Goal: Information Seeking & Learning: Learn about a topic

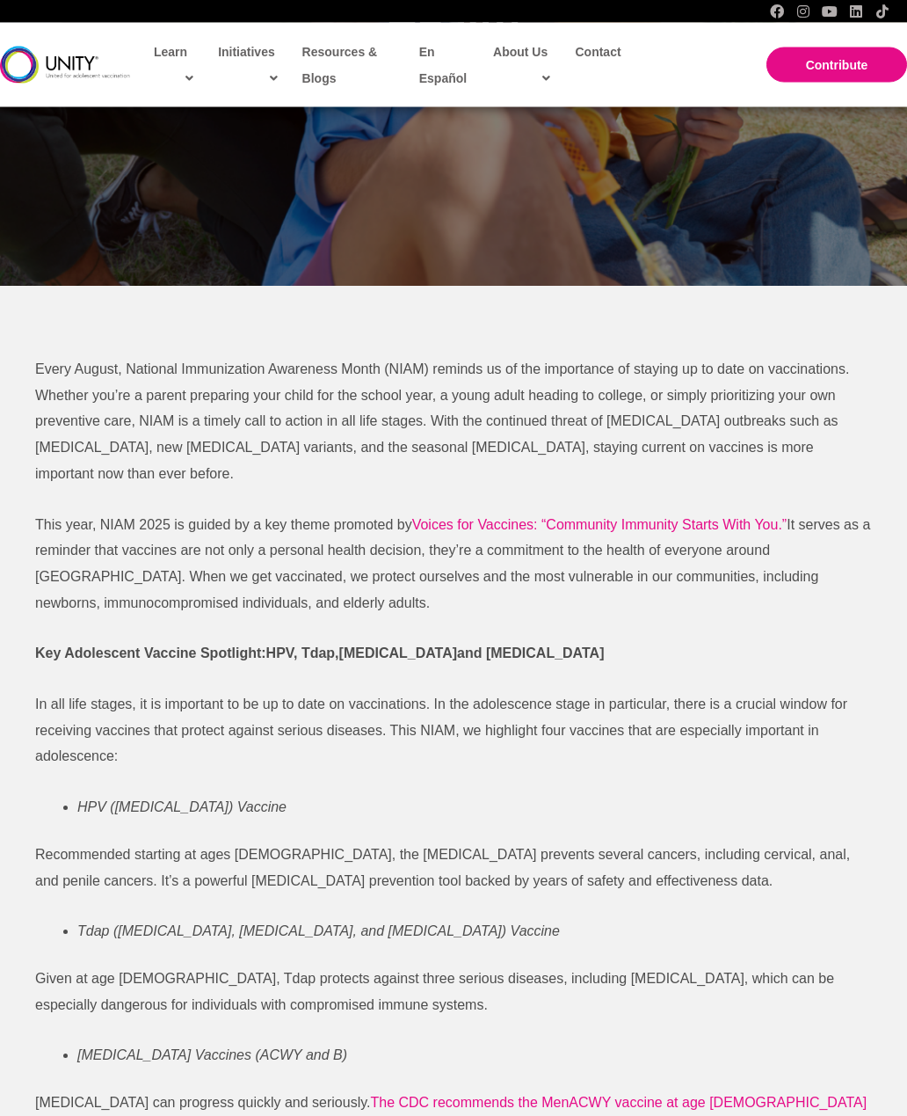
scroll to position [454, 0]
click at [616, 517] on span "Voices for Vaccines: “Community Immunity Starts With You.”" at bounding box center [599, 524] width 375 height 15
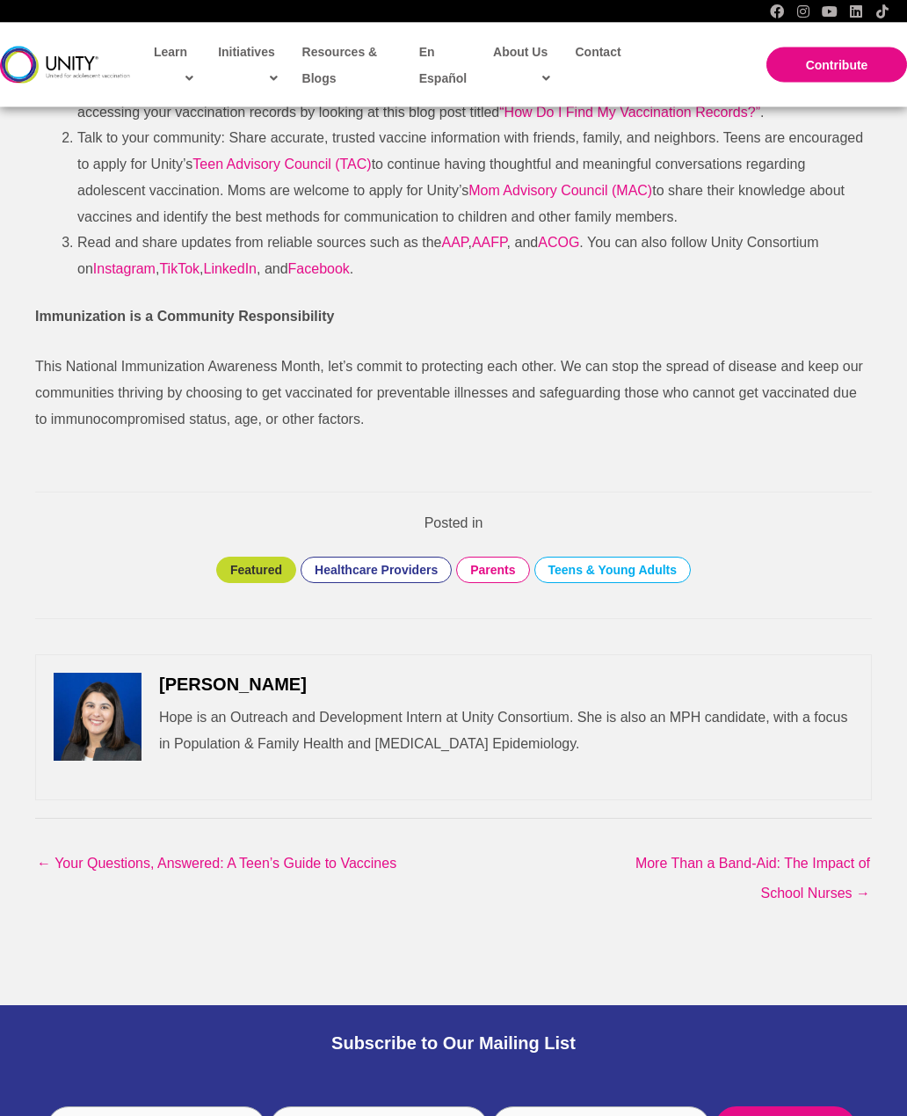
scroll to position [2413, 0]
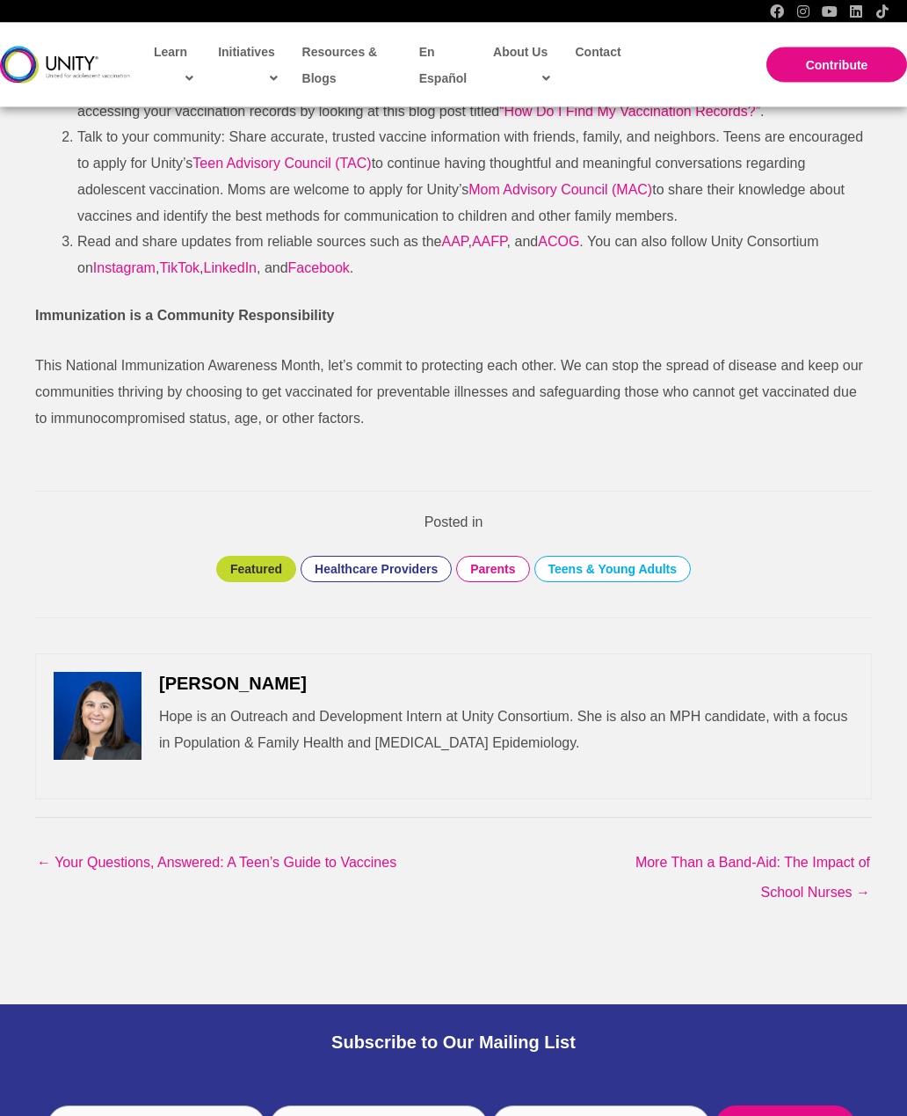
click at [388, 562] on link "Healthcare Providers" at bounding box center [376, 570] width 123 height 16
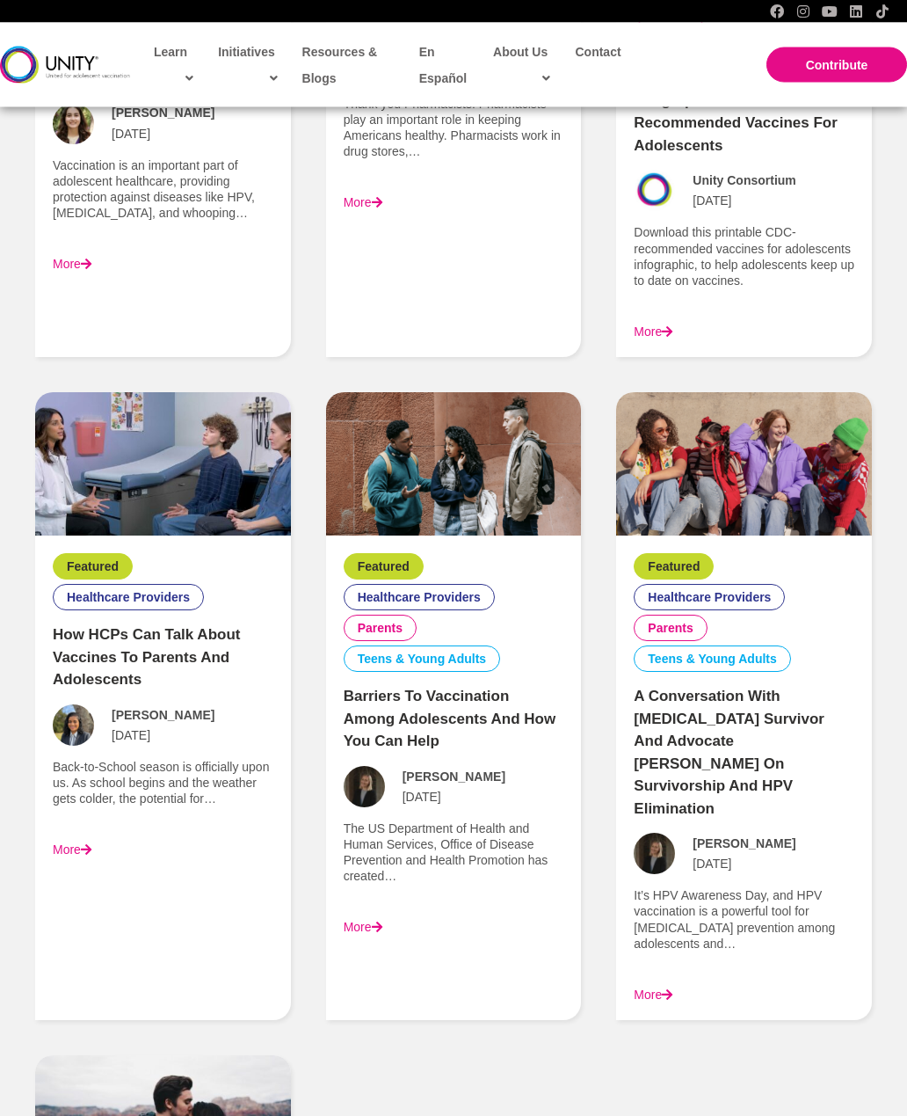
scroll to position [1325, 0]
click at [149, 594] on link "Healthcare Providers" at bounding box center [128, 597] width 123 height 16
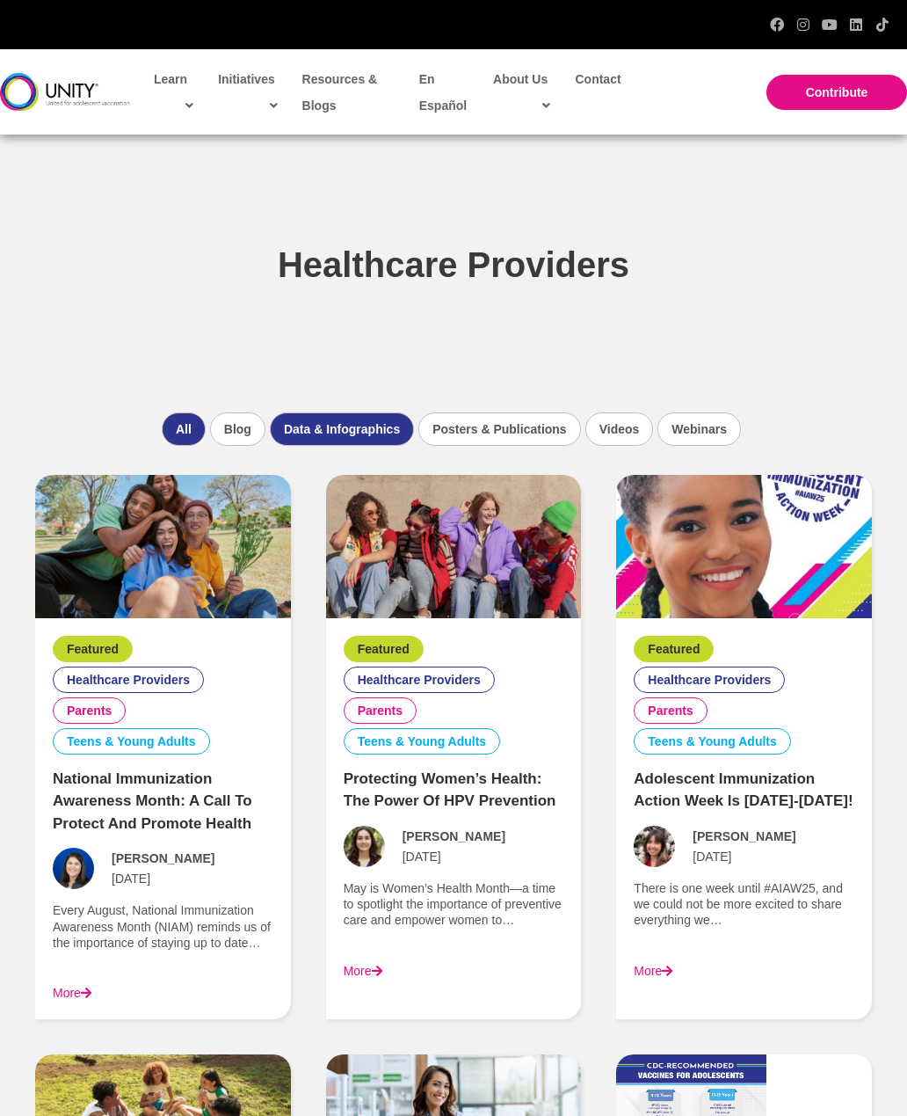
click at [365, 433] on li "Data & Infographics" at bounding box center [342, 428] width 144 height 33
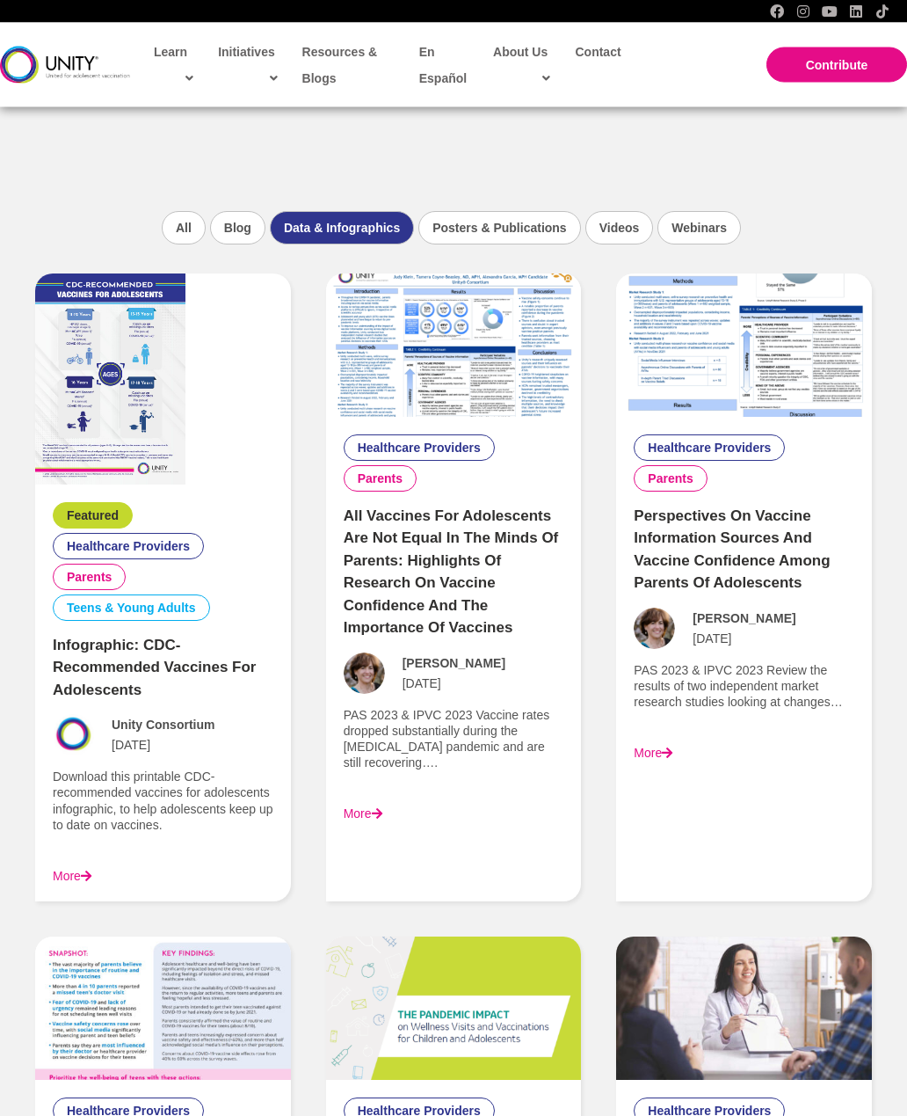
scroll to position [188, 0]
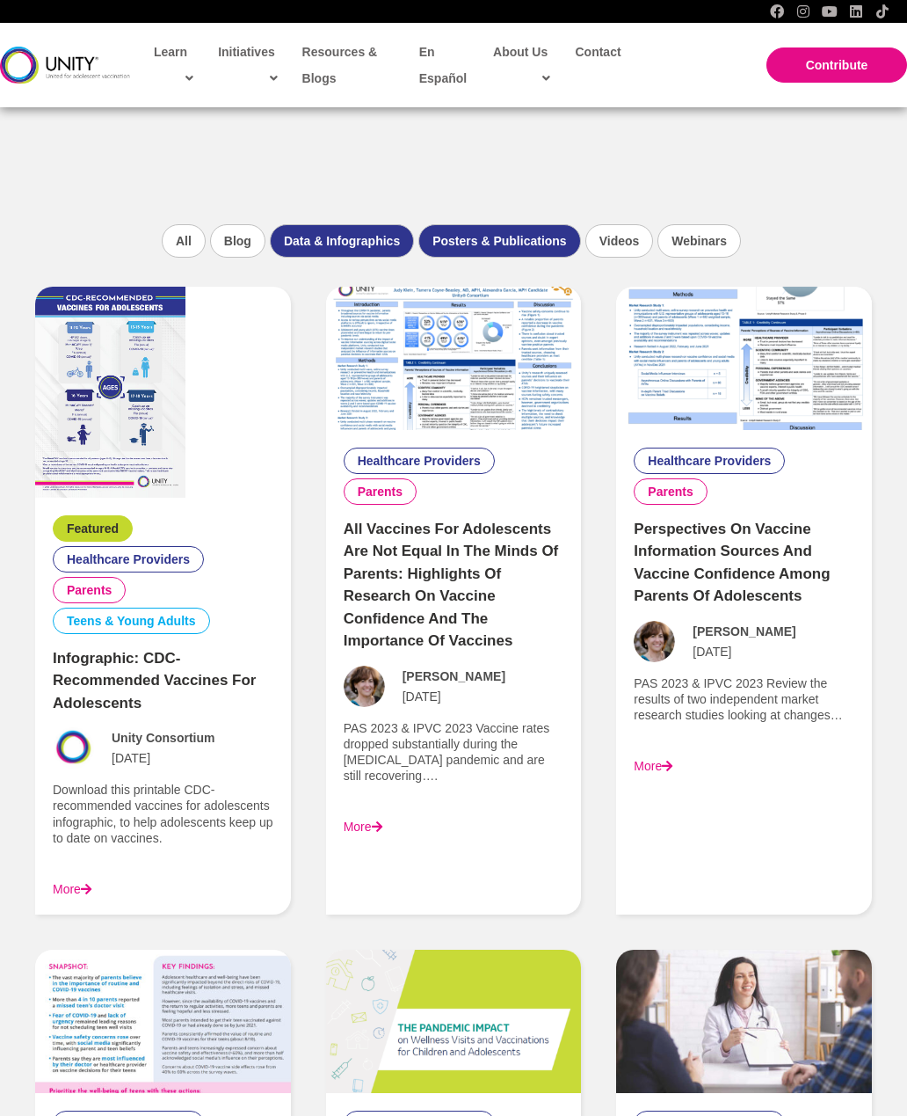
click at [508, 242] on li "Posters & Publications" at bounding box center [500, 240] width 162 height 33
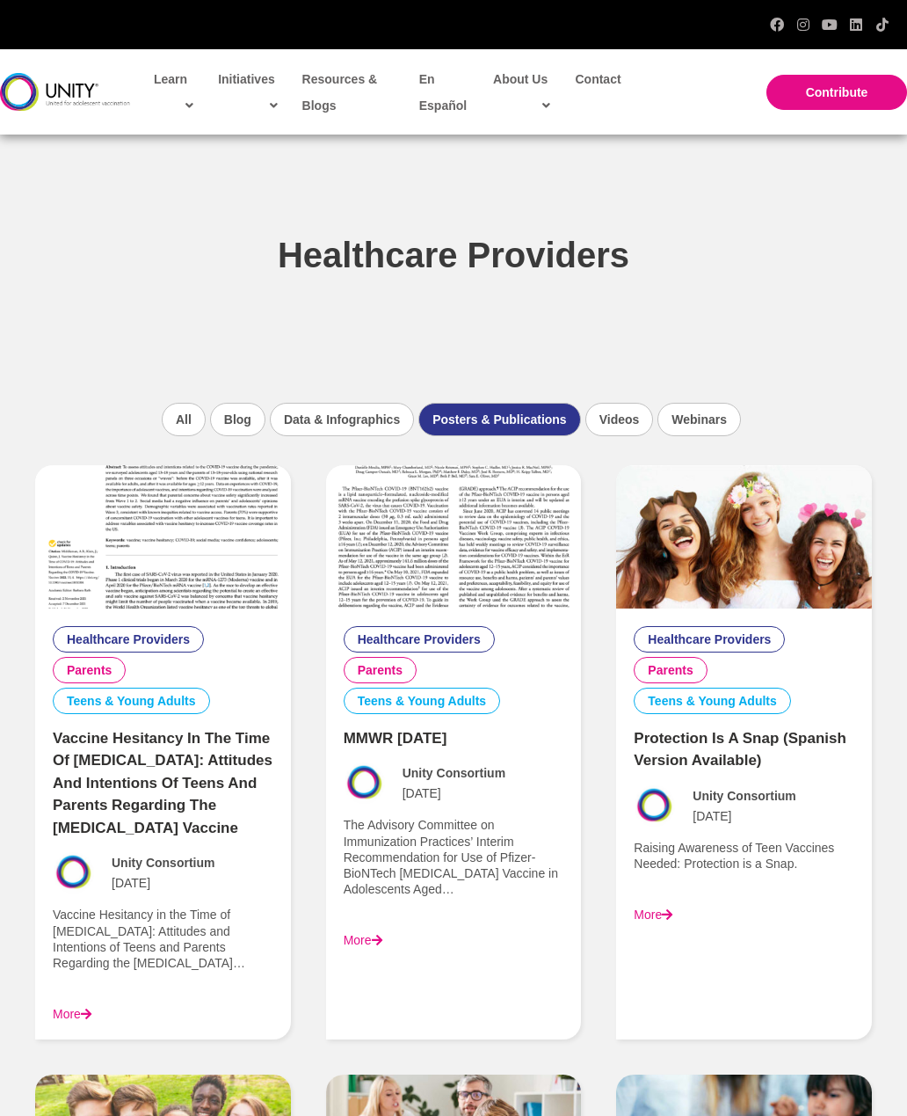
scroll to position [0, 0]
